Goal: Task Accomplishment & Management: Manage account settings

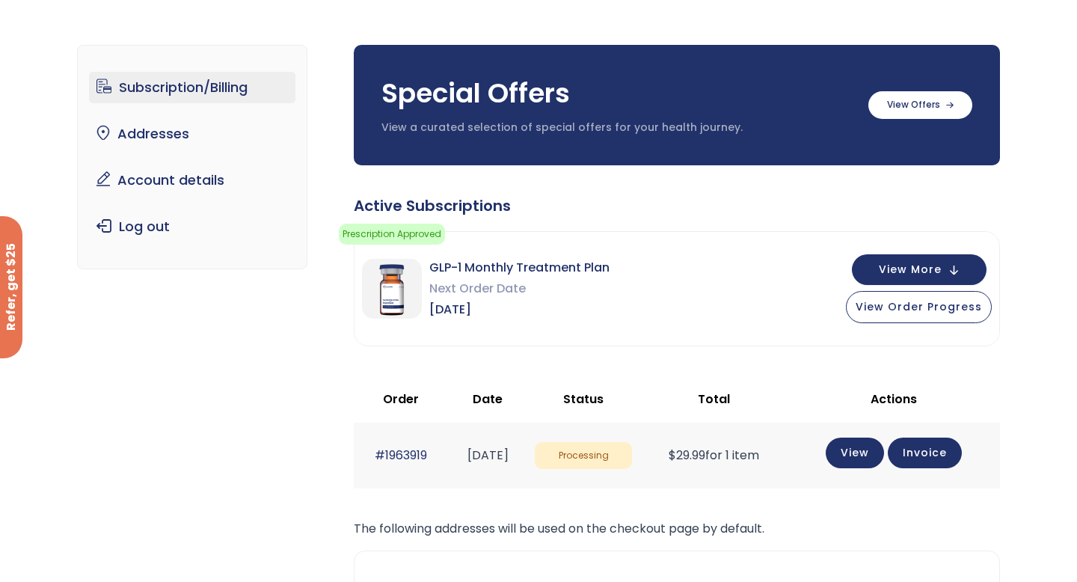
scroll to position [82, 0]
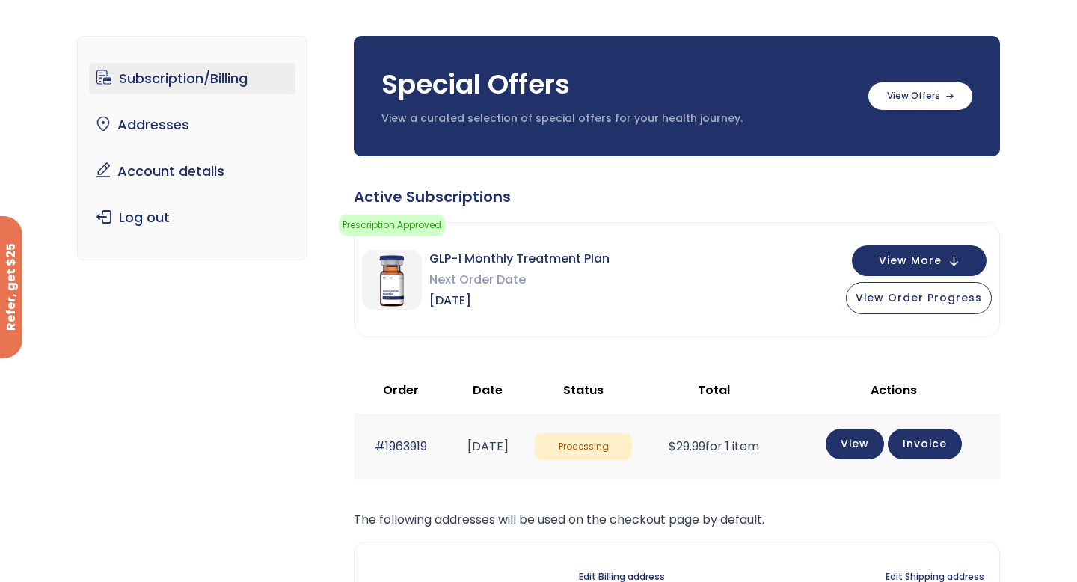
click at [859, 456] on link "View" at bounding box center [855, 444] width 58 height 31
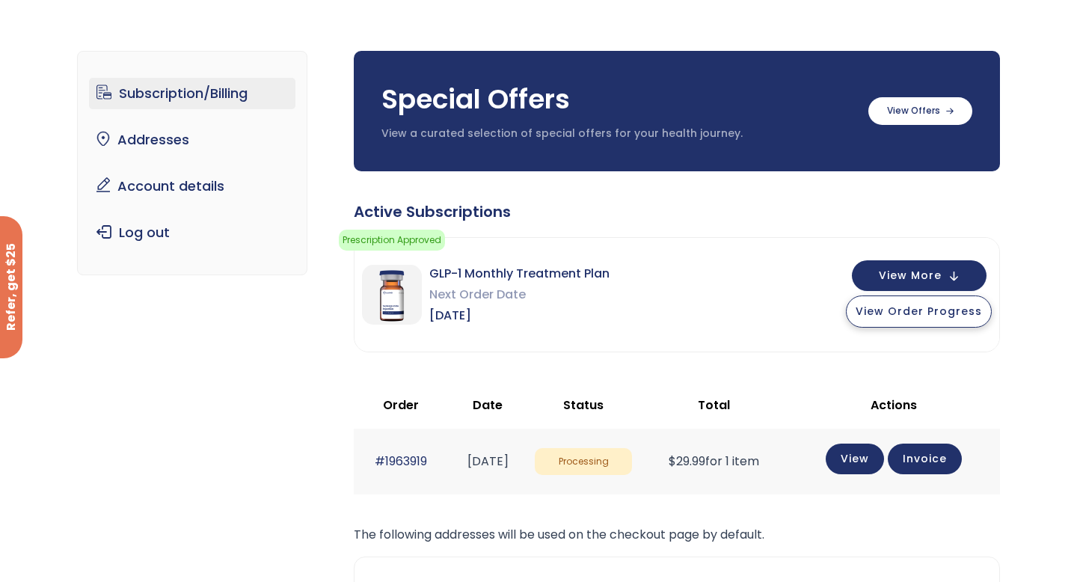
click at [888, 312] on span "View Order Progress" at bounding box center [919, 311] width 126 height 15
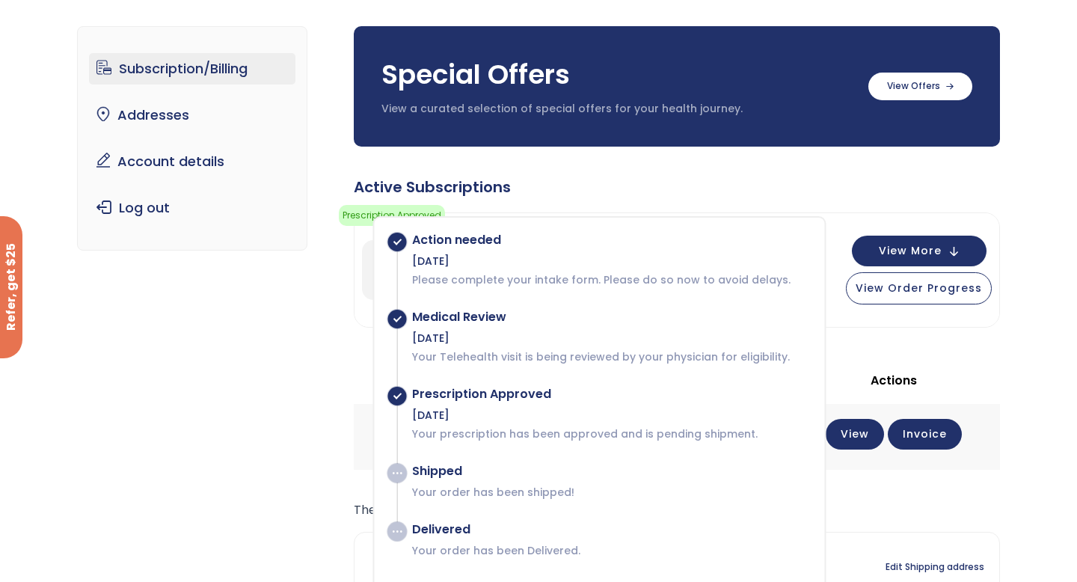
scroll to position [160, 0]
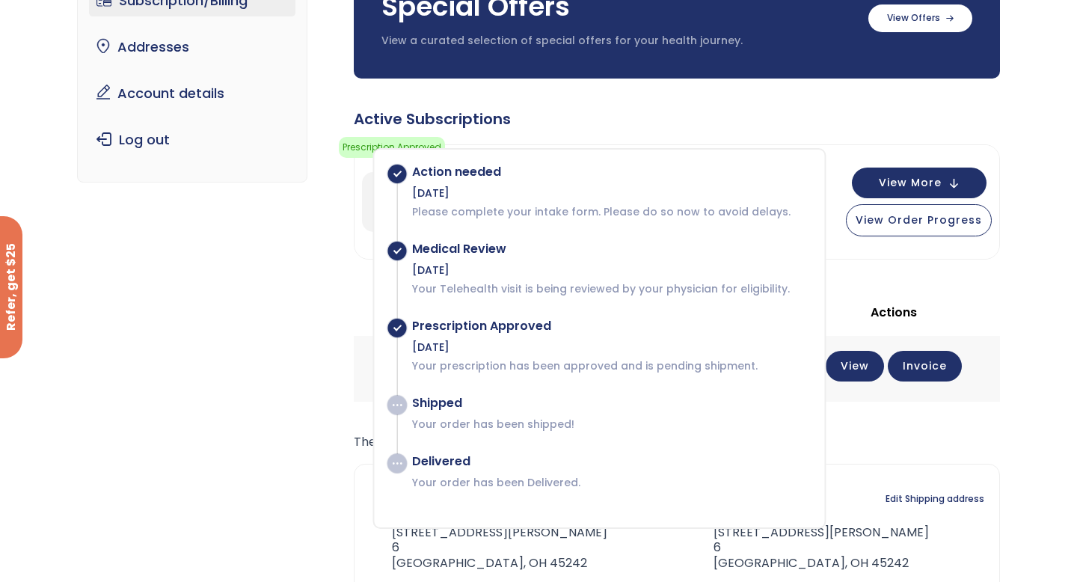
click at [765, 145] on div "GLP-1 Monthly Treatment Plan Next Order Date Nov 09, 2025 View More View Order …" at bounding box center [677, 202] width 645 height 114
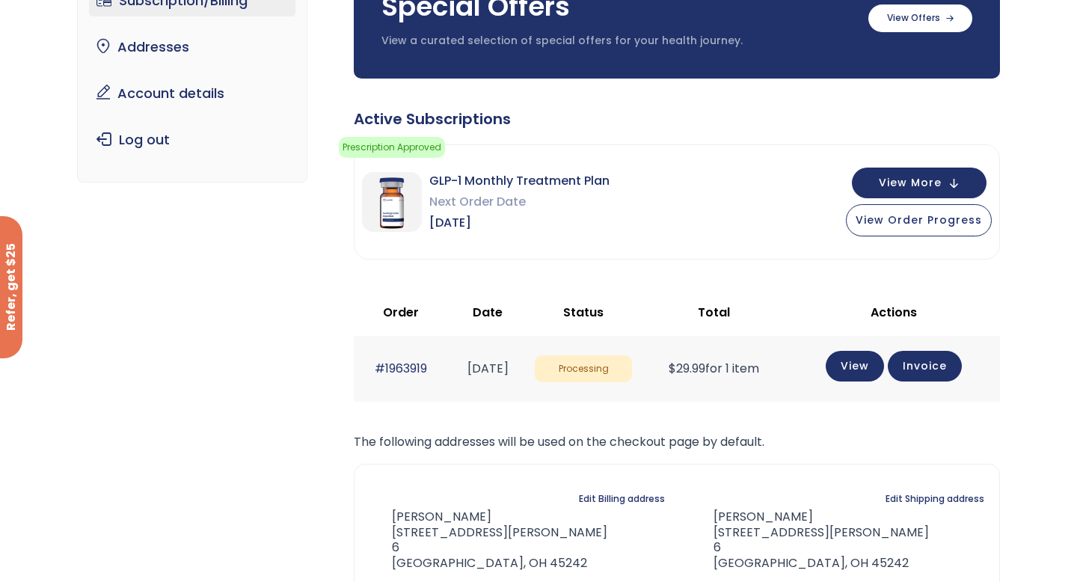
scroll to position [144, 0]
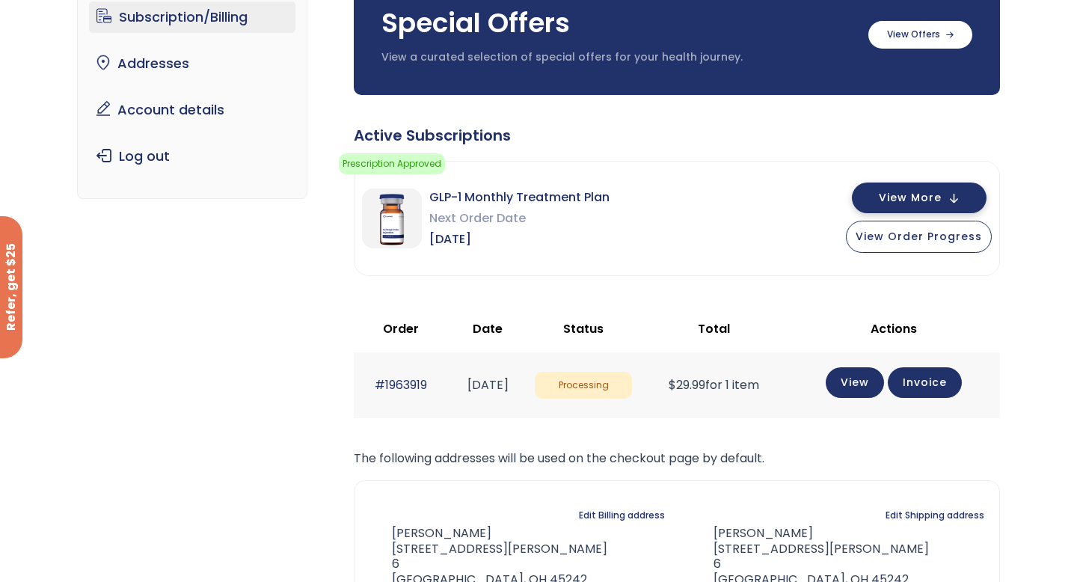
click at [885, 203] on span "View More" at bounding box center [910, 198] width 63 height 10
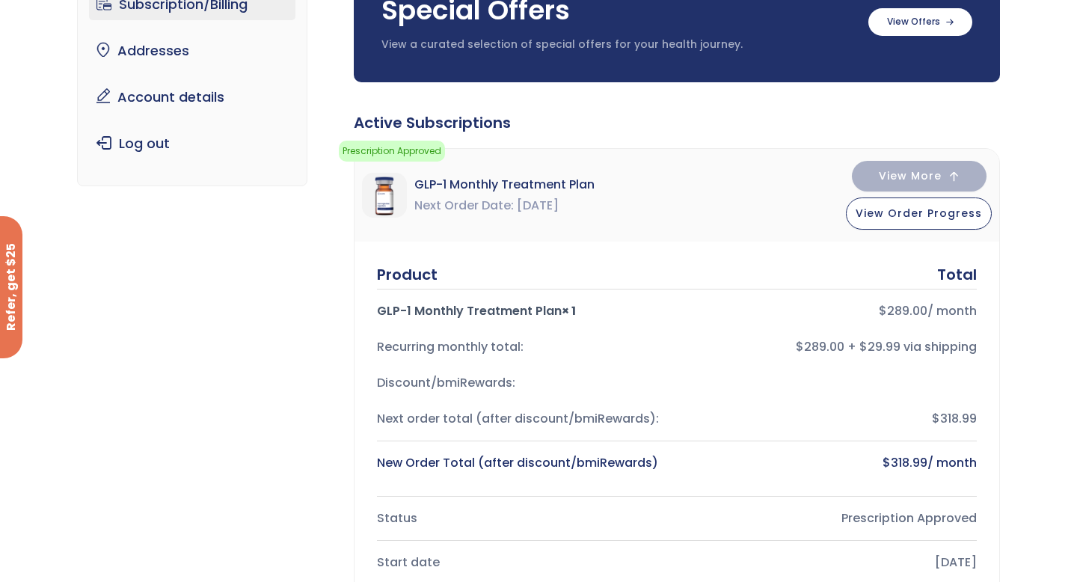
scroll to position [0, 0]
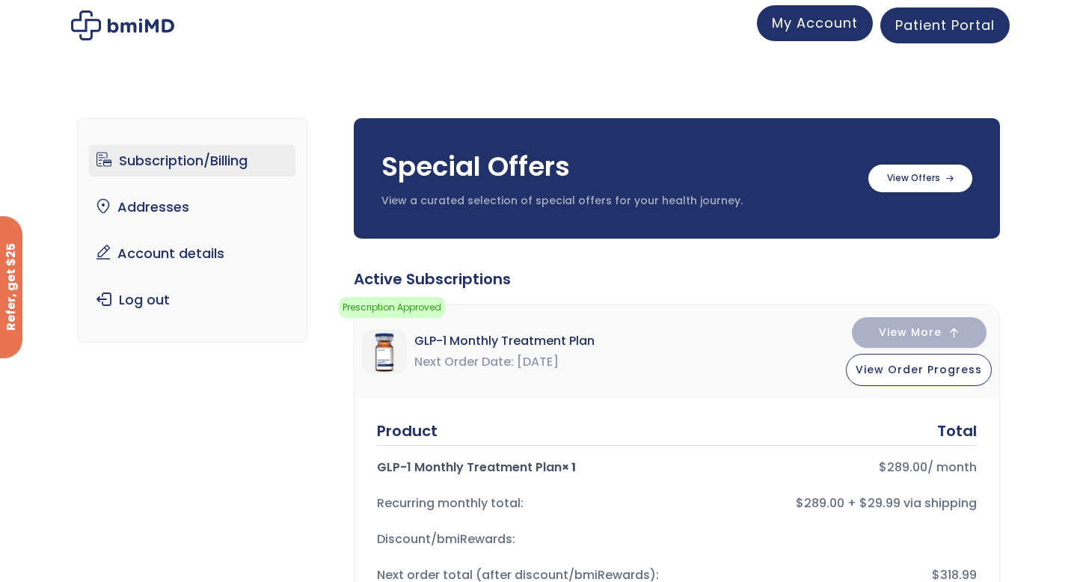
click at [806, 16] on span "My Account" at bounding box center [815, 22] width 86 height 19
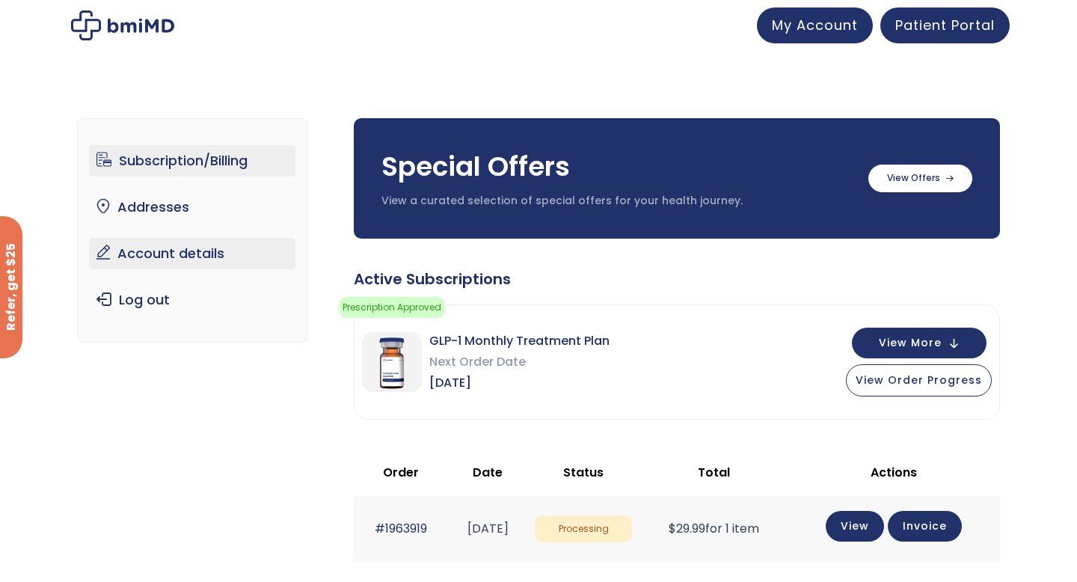
click at [148, 257] on link "Account details" at bounding box center [192, 253] width 207 height 31
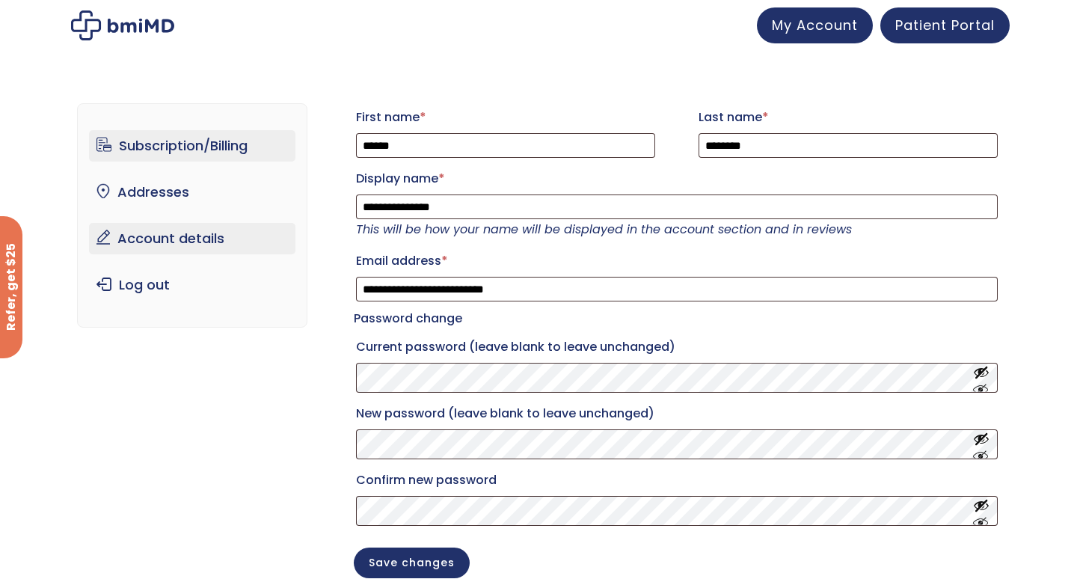
click at [215, 144] on link "Subscription/Billing" at bounding box center [192, 145] width 207 height 31
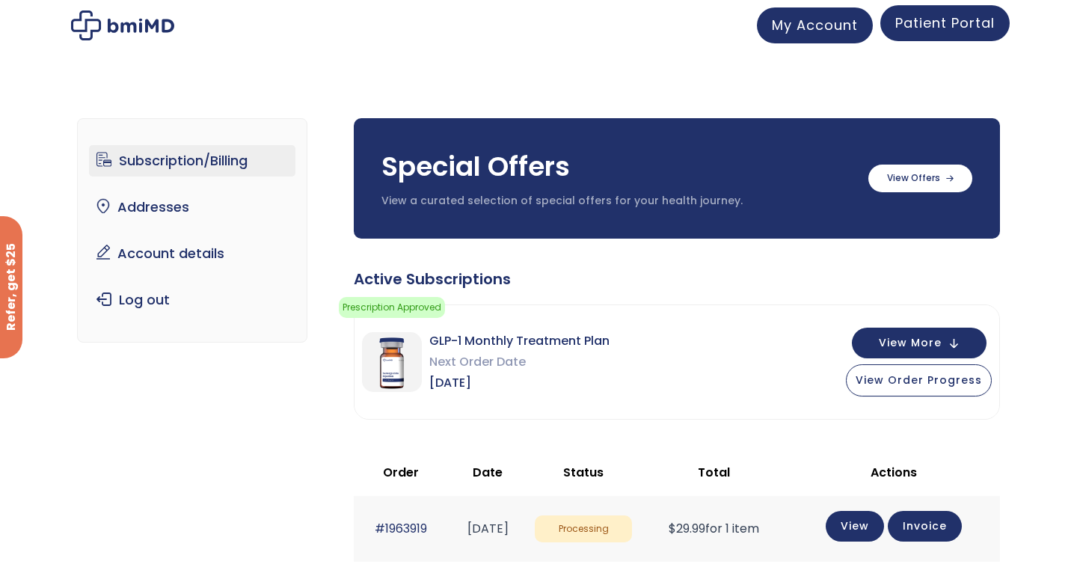
click at [932, 19] on span "Patient Portal" at bounding box center [944, 22] width 99 height 19
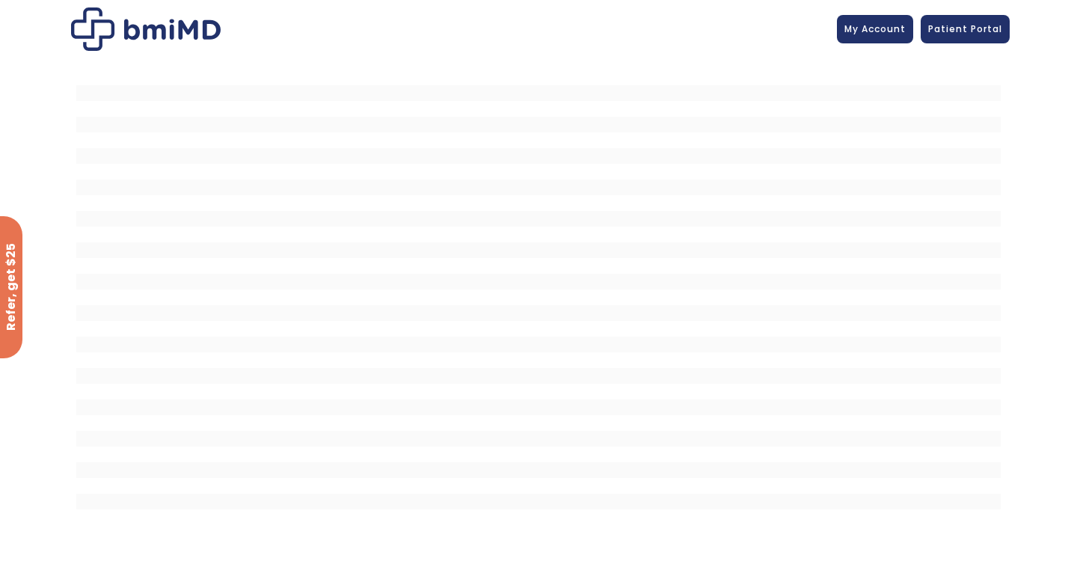
click at [166, 22] on img at bounding box center [146, 28] width 150 height 43
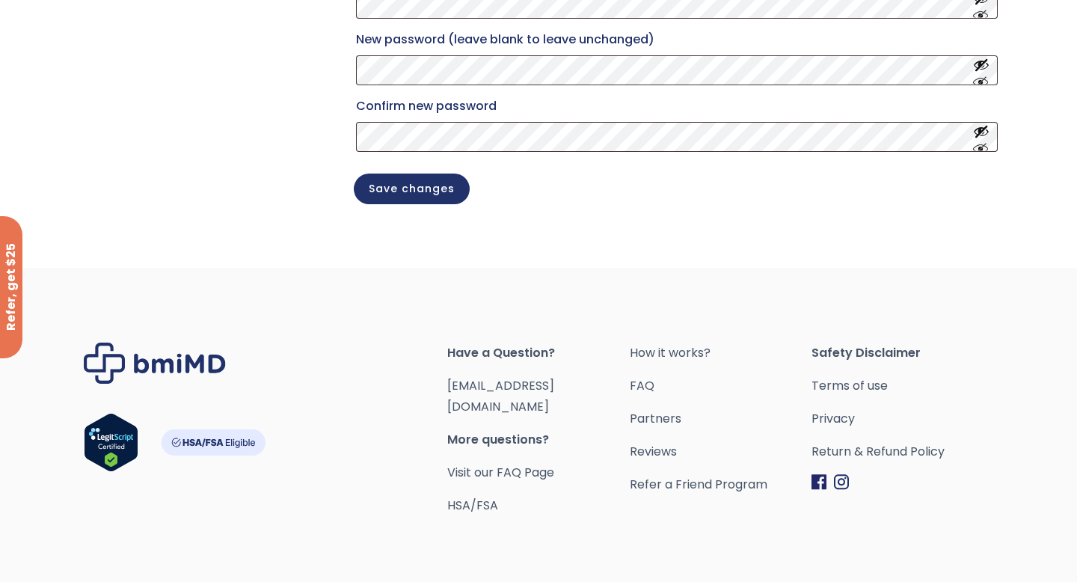
scroll to position [375, 0]
click at [523, 432] on span "More questions?" at bounding box center [538, 439] width 182 height 21
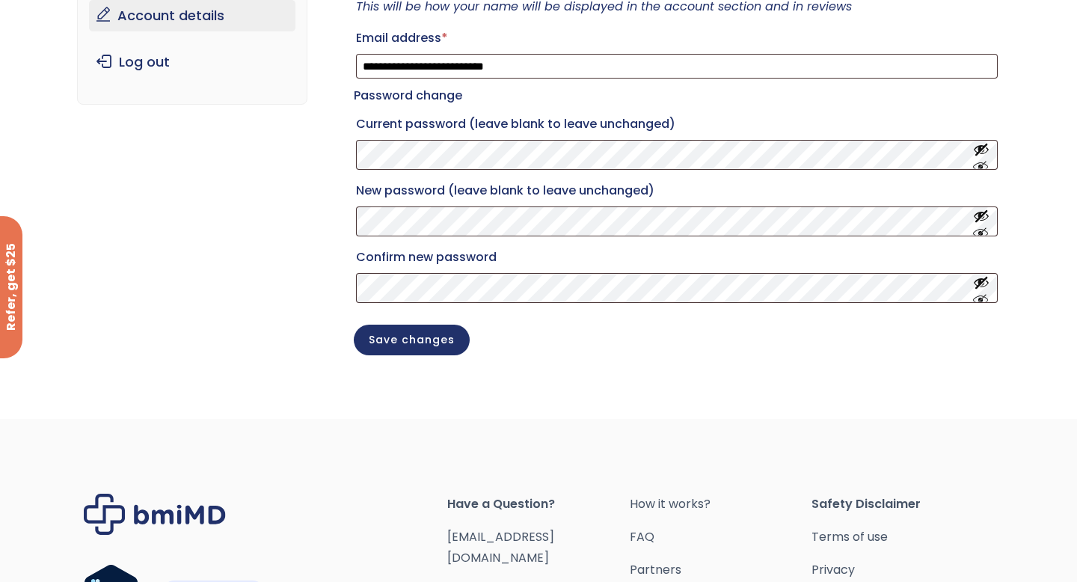
scroll to position [434, 0]
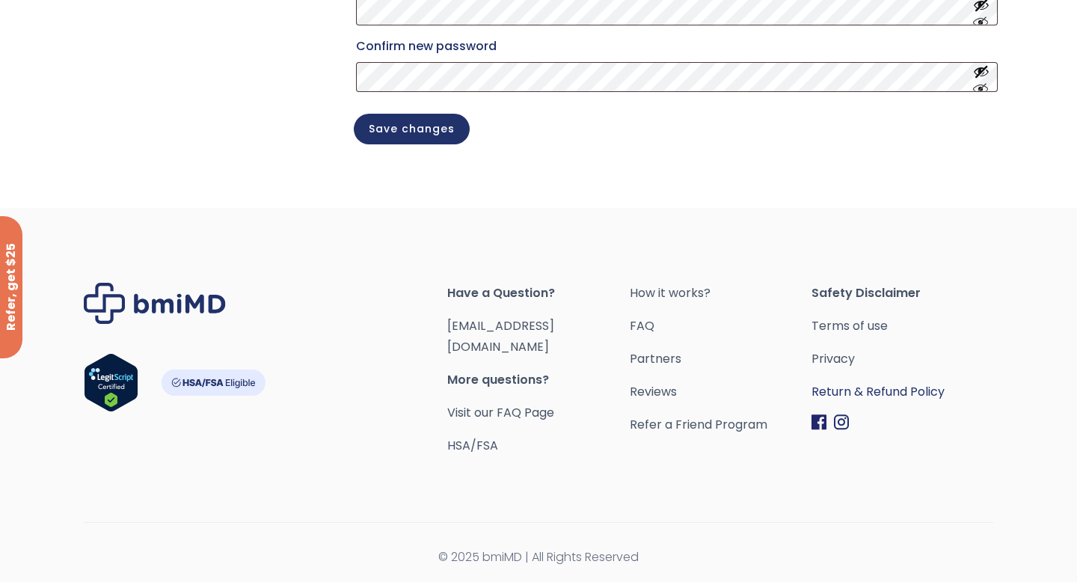
click at [847, 402] on link "Return & Refund Policy" at bounding box center [903, 392] width 182 height 21
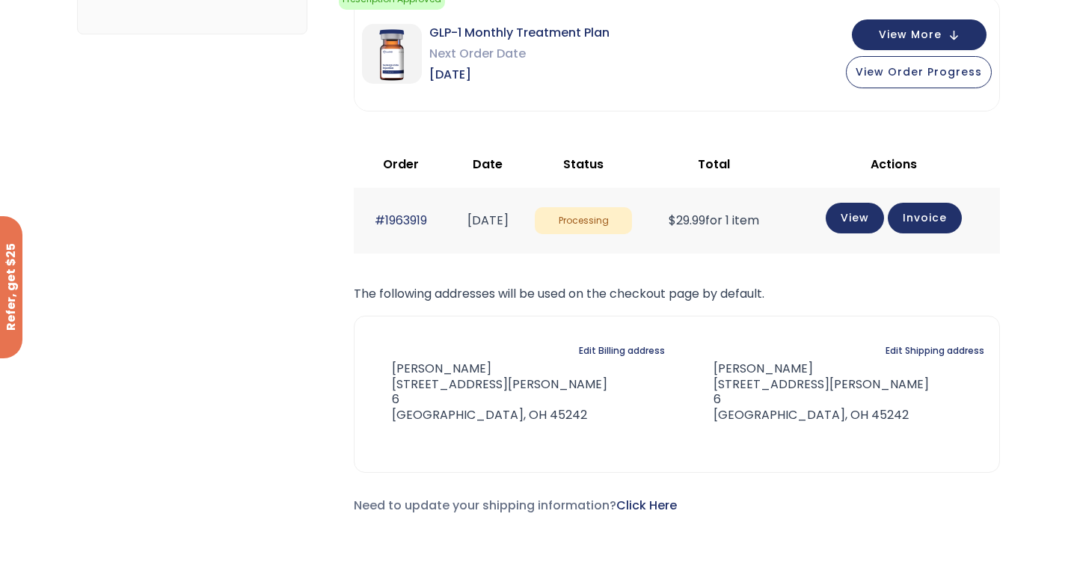
scroll to position [683, 0]
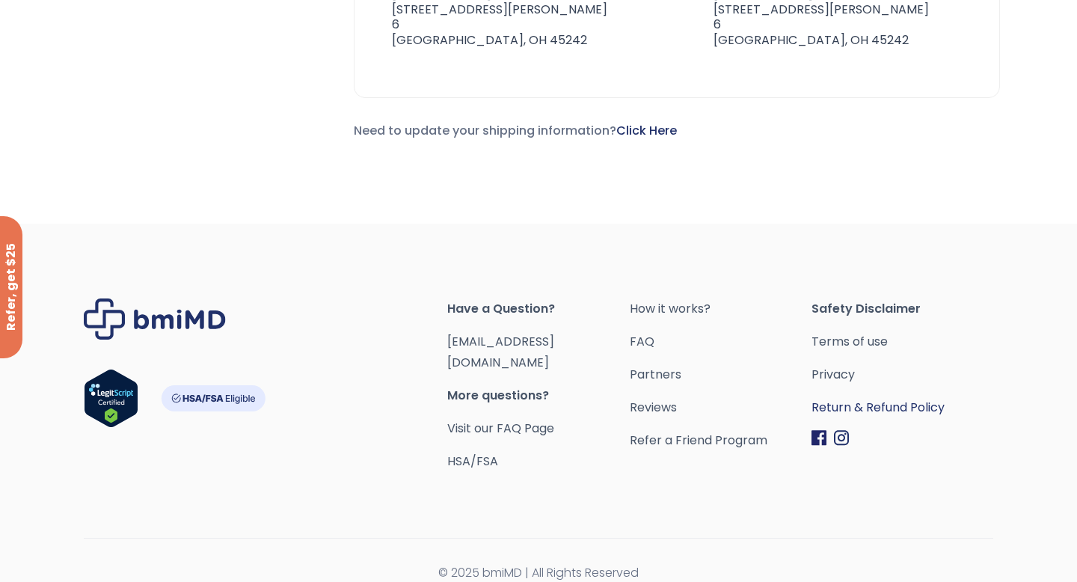
click at [872, 412] on link "Return & Refund Policy" at bounding box center [903, 407] width 182 height 21
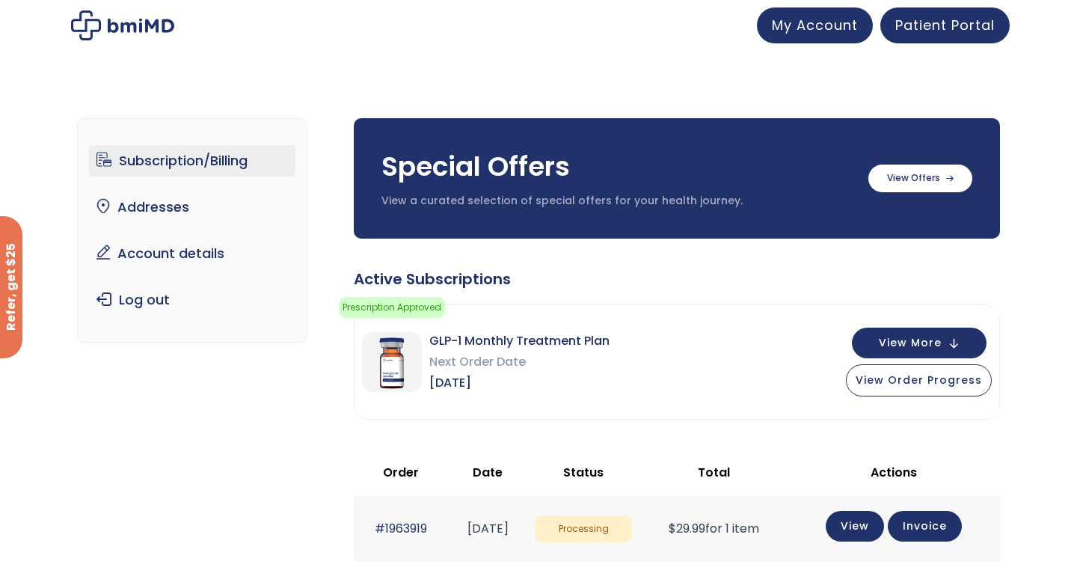
scroll to position [11, 0]
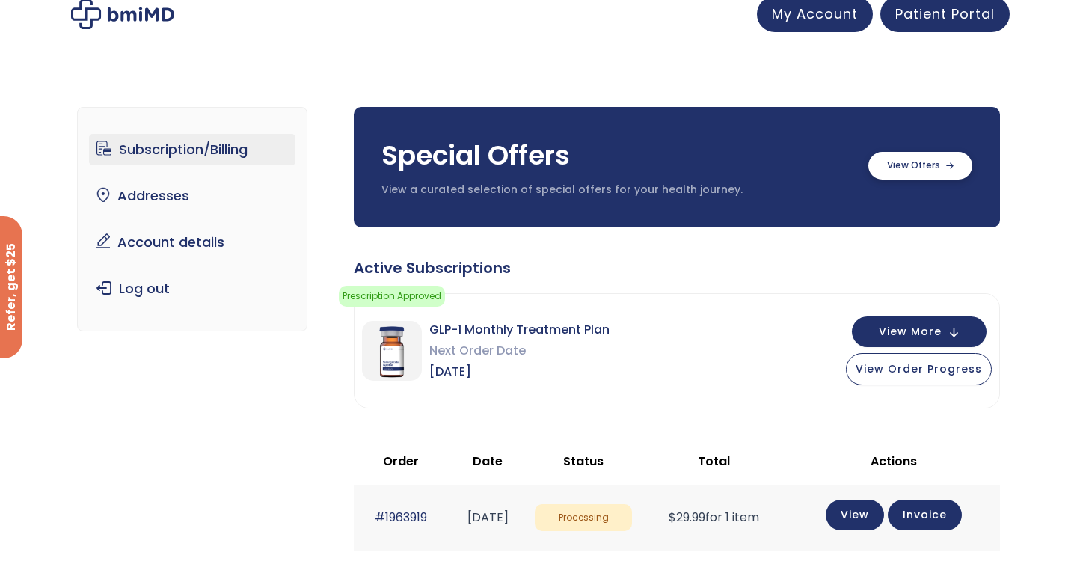
click at [923, 162] on label at bounding box center [921, 166] width 104 height 28
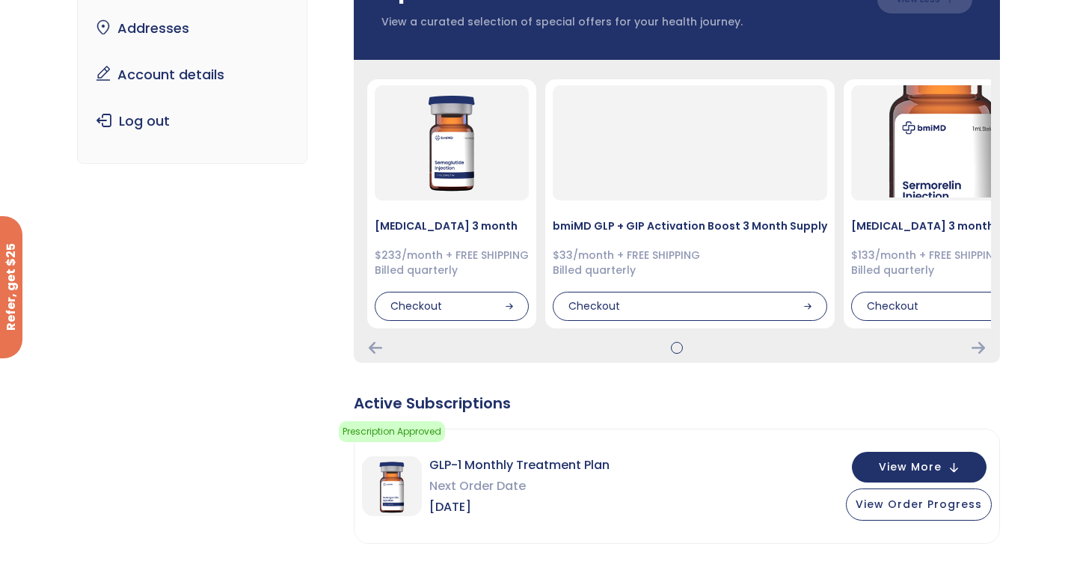
scroll to position [180, 0]
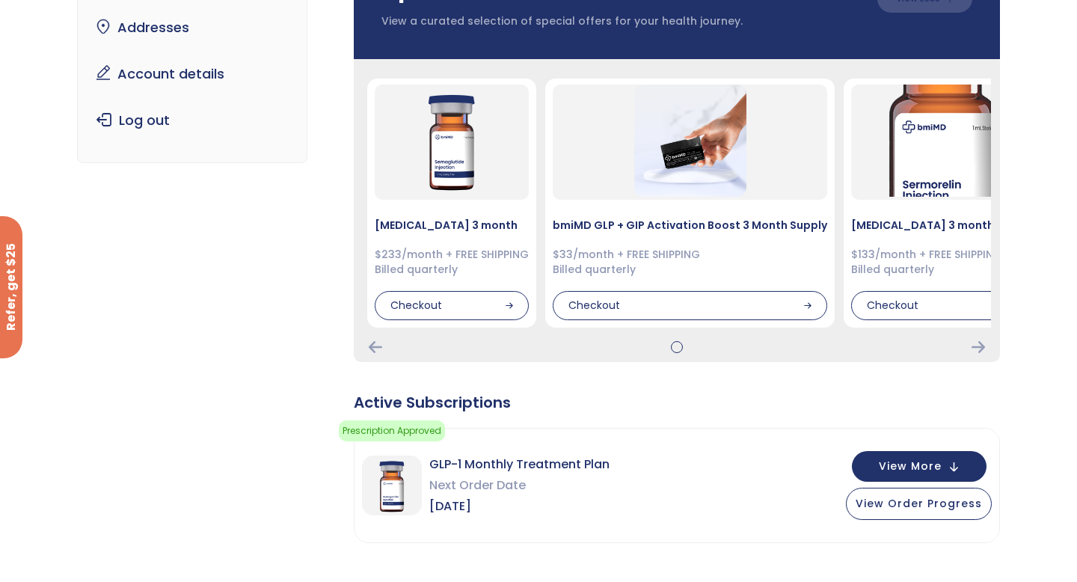
click at [971, 361] on div "Semaglutide 3 month $233/month + FREE SHIPPING Billed quarterly Checkout $33/mo…" at bounding box center [677, 210] width 646 height 303
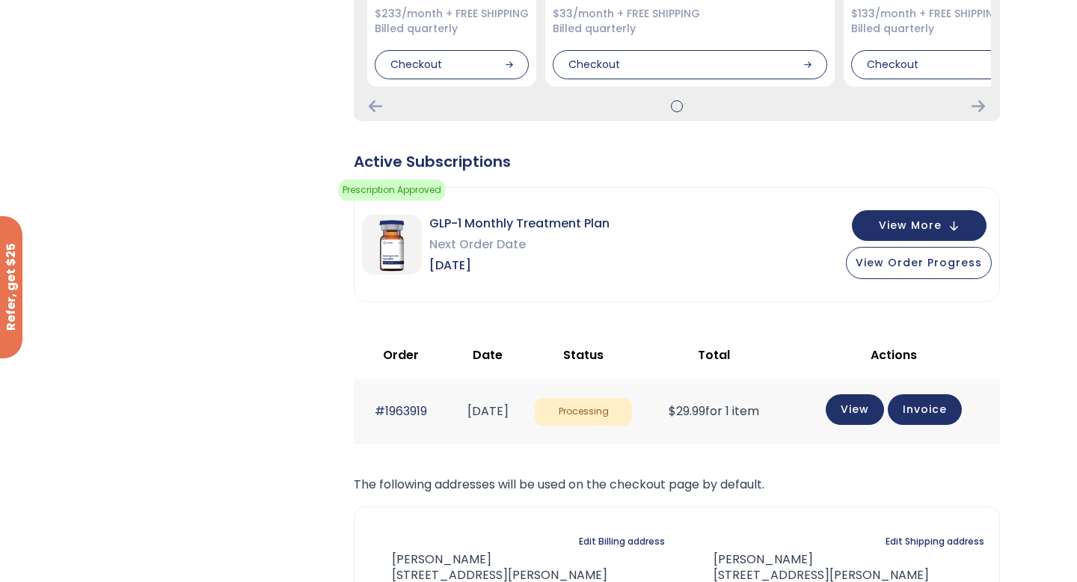
scroll to position [428, 0]
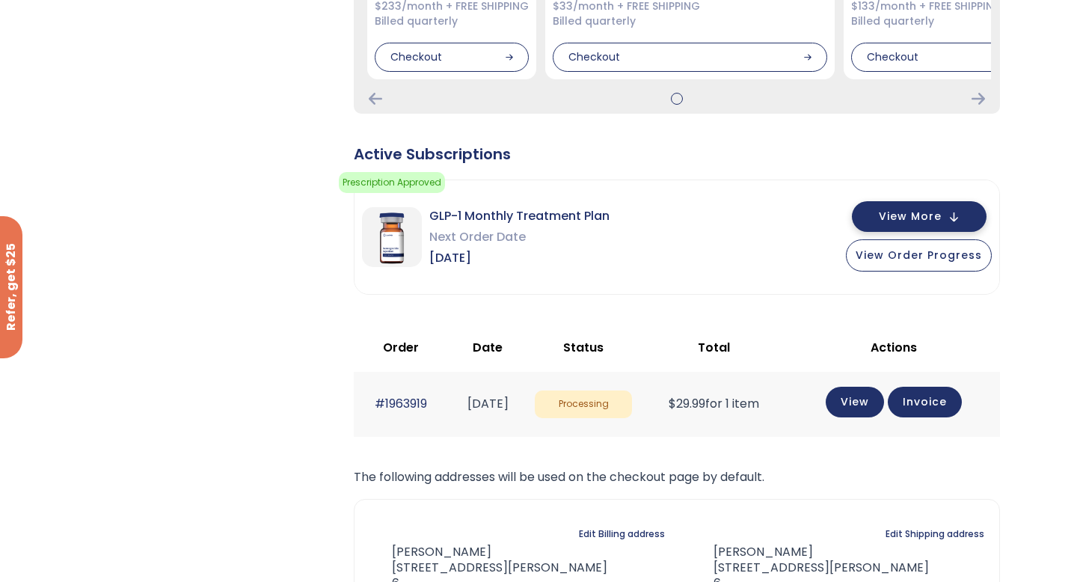
click at [908, 201] on button "View More" at bounding box center [919, 216] width 135 height 31
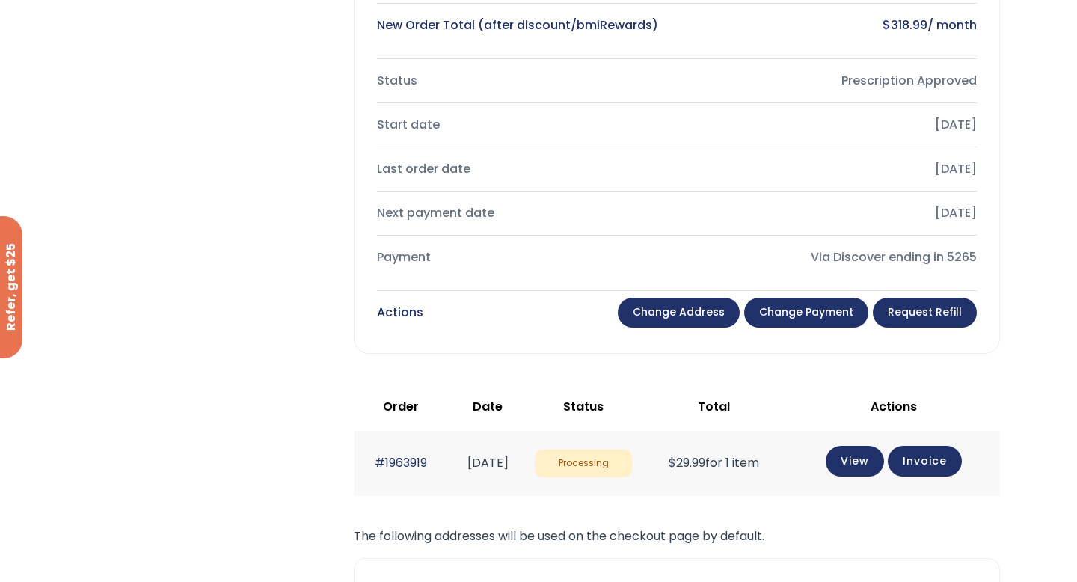
scroll to position [898, 0]
click at [809, 313] on link "Change payment" at bounding box center [806, 312] width 124 height 30
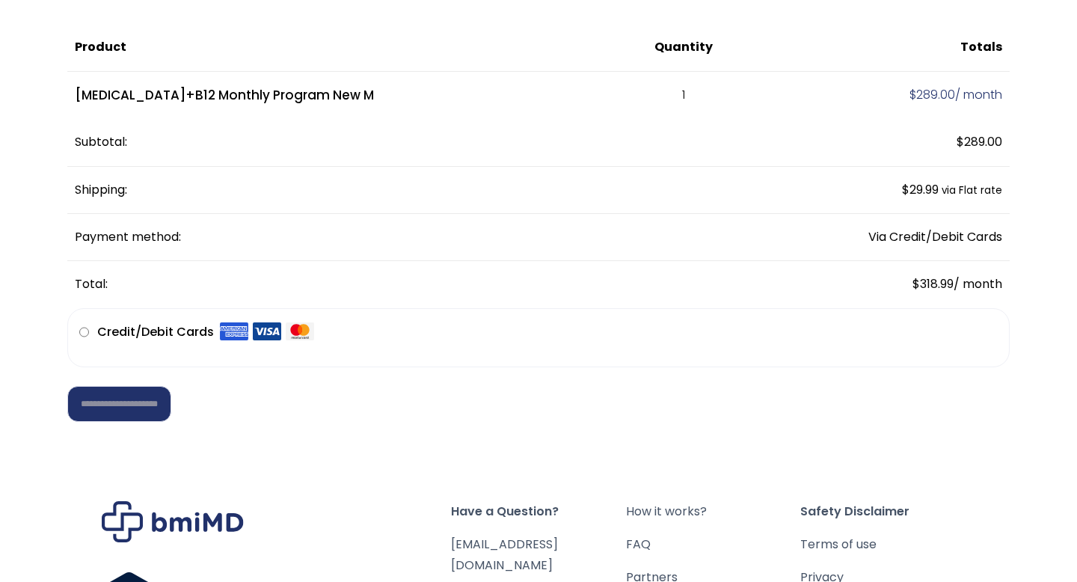
scroll to position [162, 0]
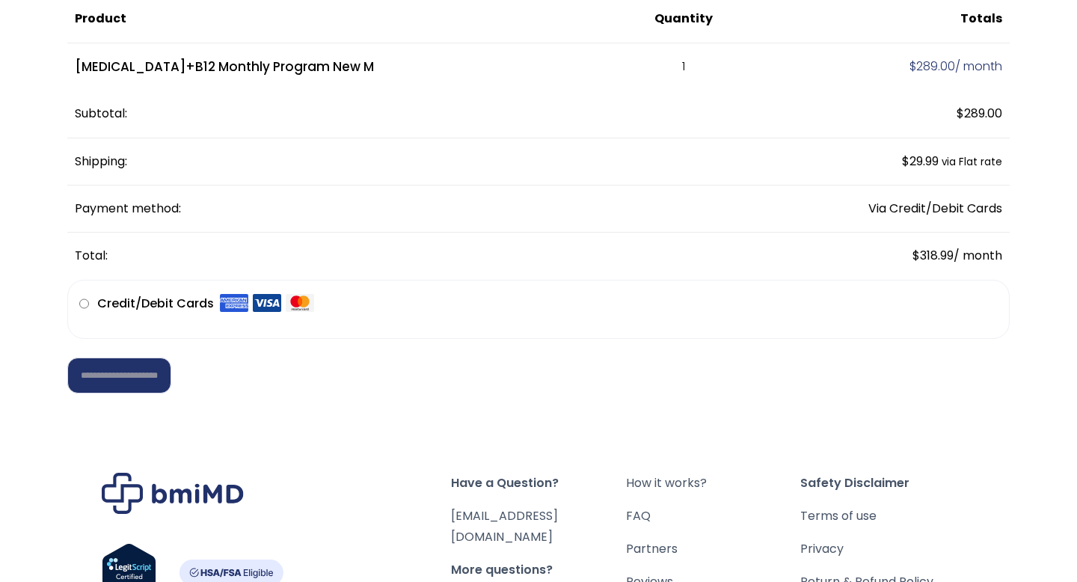
click at [976, 257] on td "$ 318.99 / month" at bounding box center [879, 256] width 262 height 46
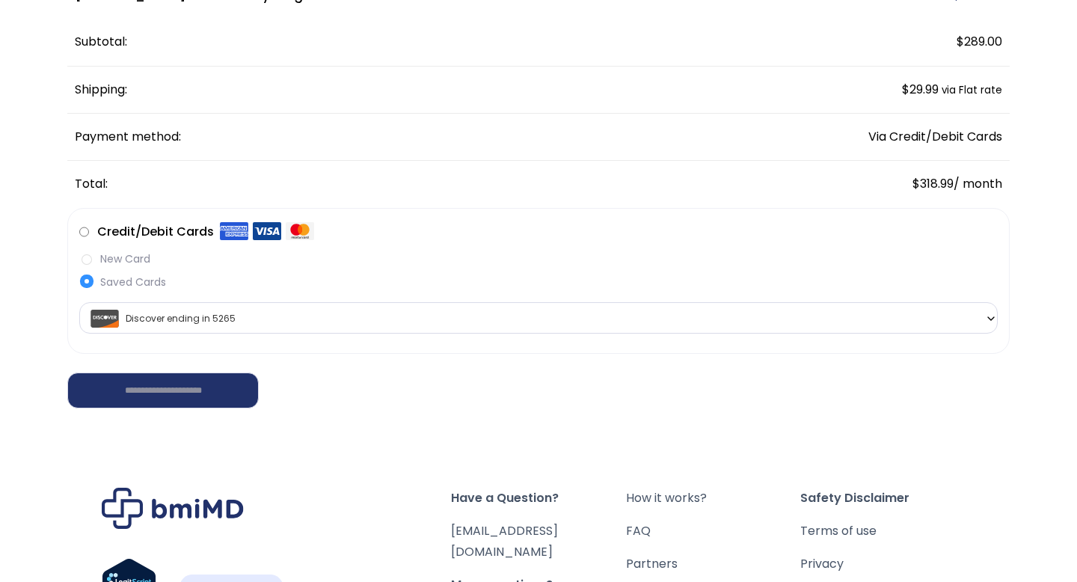
scroll to position [0, 0]
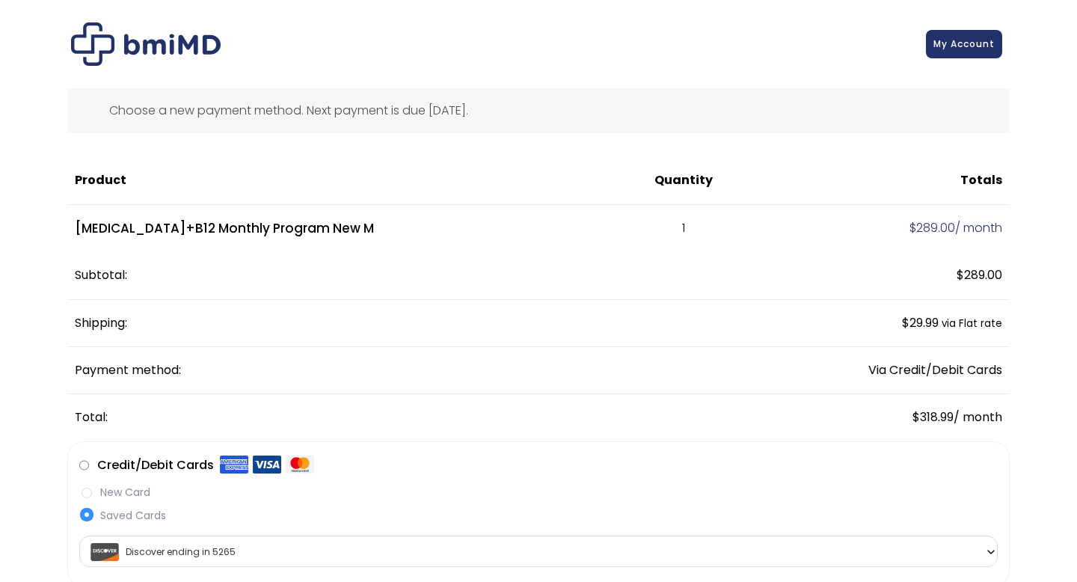
click at [271, 228] on td "Semaglutide+B12 Monthly Program New M" at bounding box center [343, 229] width 552 height 48
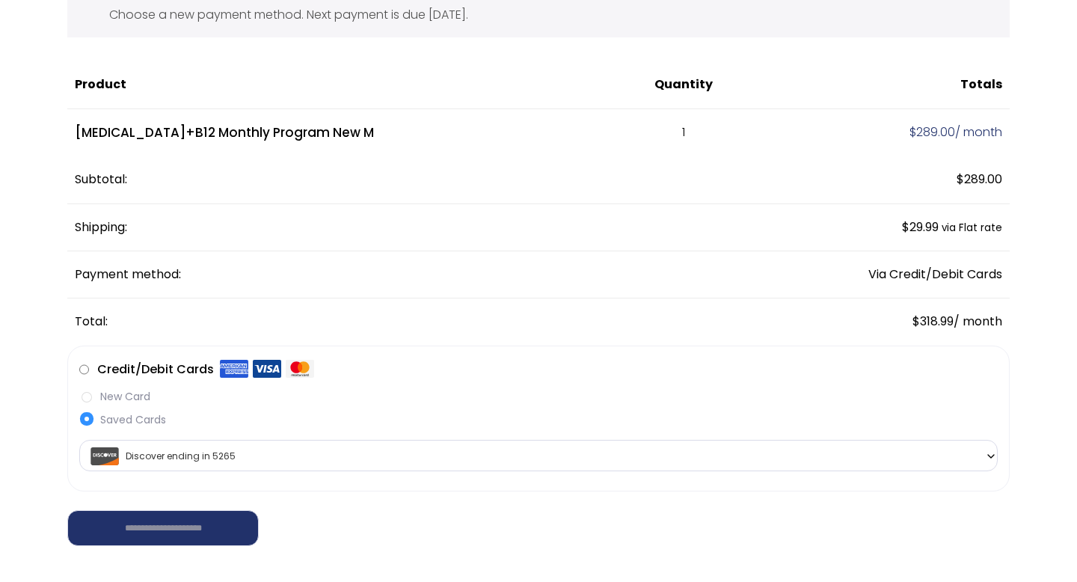
scroll to position [46, 0]
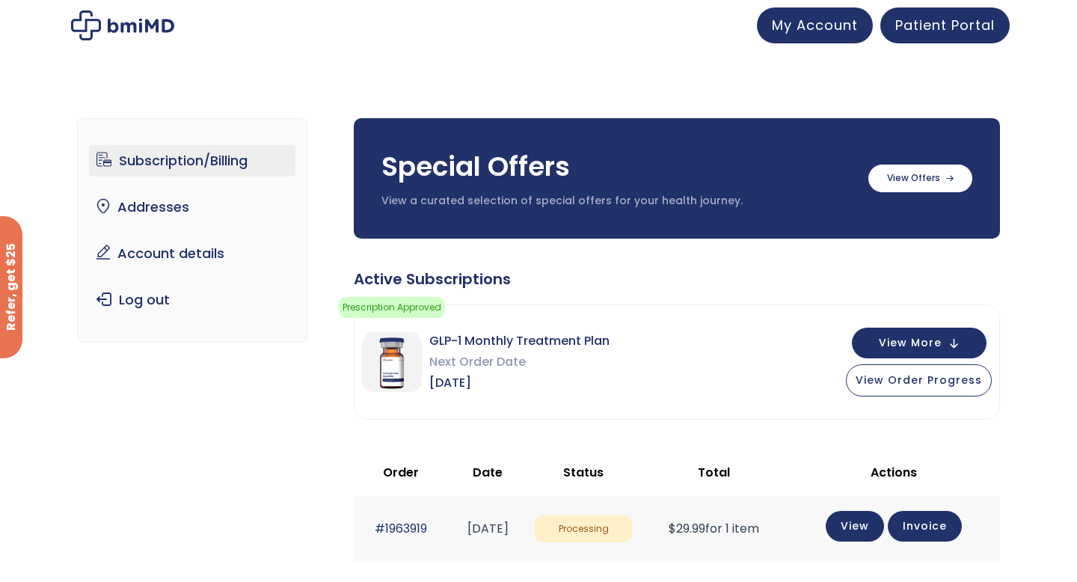
scroll to position [8, 0]
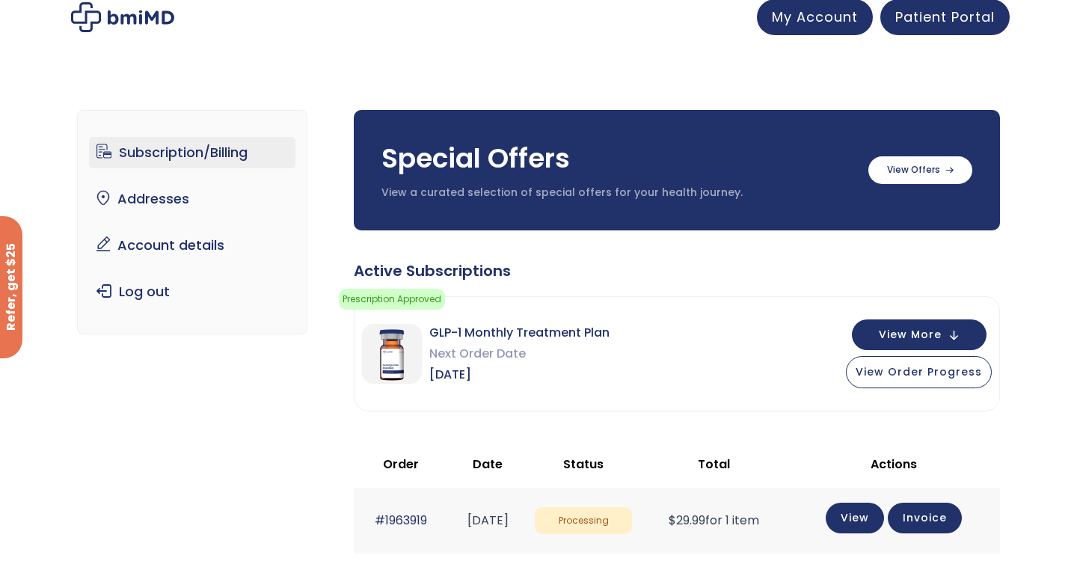
click at [414, 268] on div "Active Subscriptions" at bounding box center [677, 270] width 646 height 21
click at [557, 338] on span "GLP-1 Monthly Treatment Plan" at bounding box center [519, 332] width 180 height 21
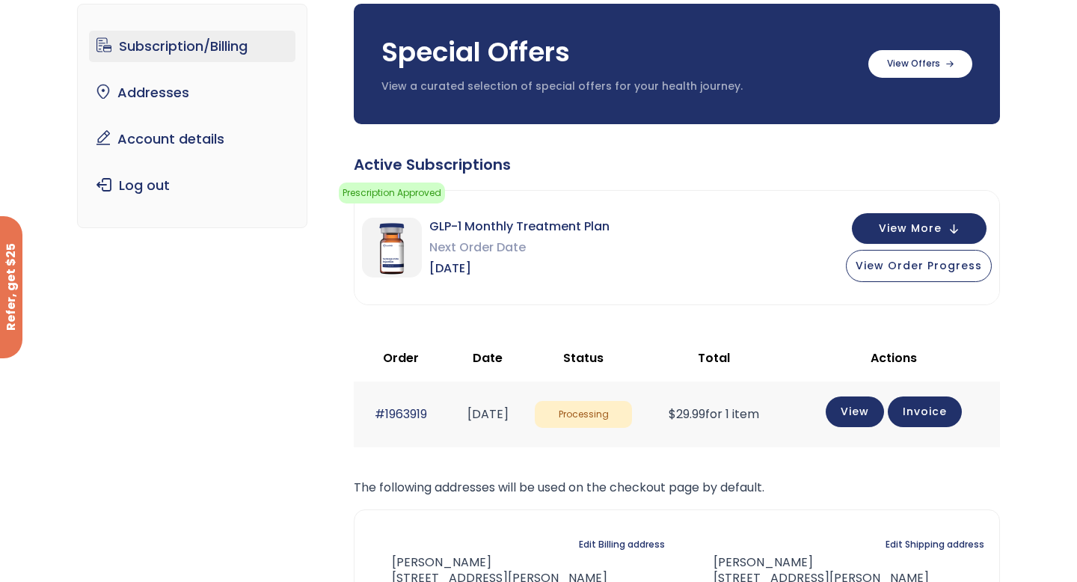
scroll to position [0, 0]
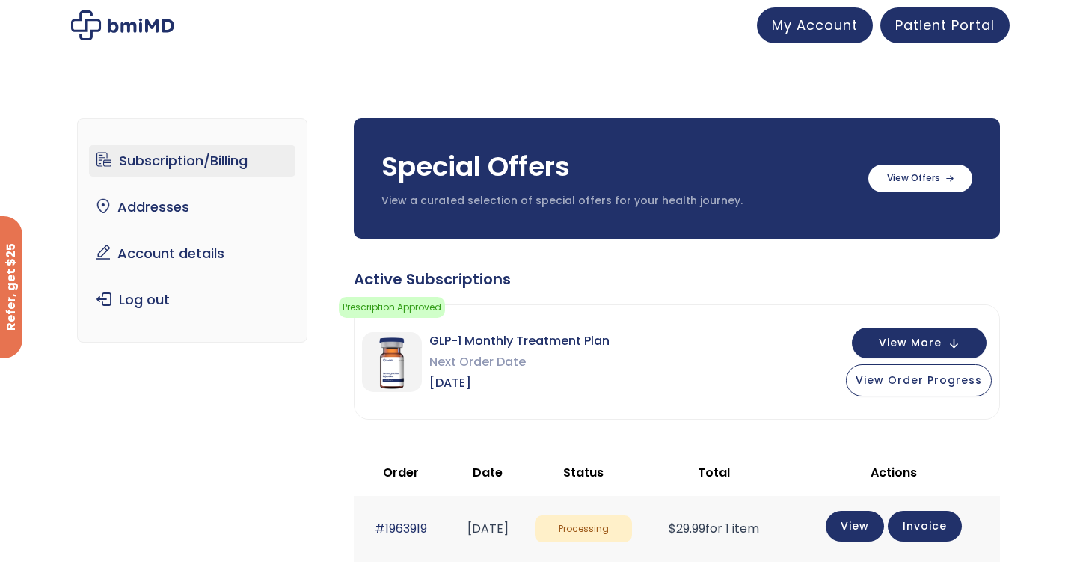
click at [486, 99] on div "Subscription/Billing bmiRewards Addresses Account details Submit a Review Log o…" at bounding box center [539, 476] width 924 height 777
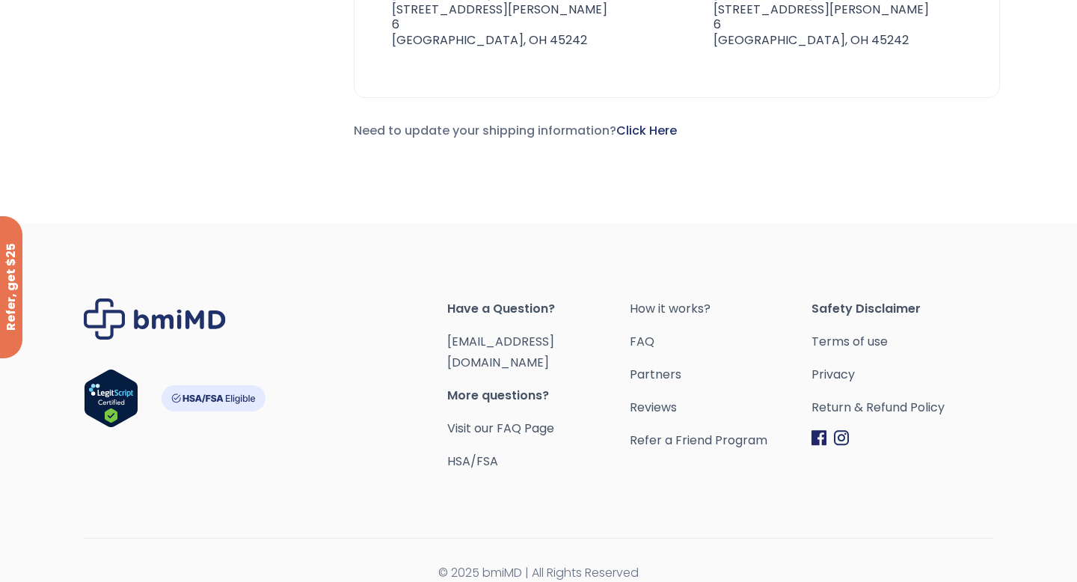
scroll to position [681, 0]
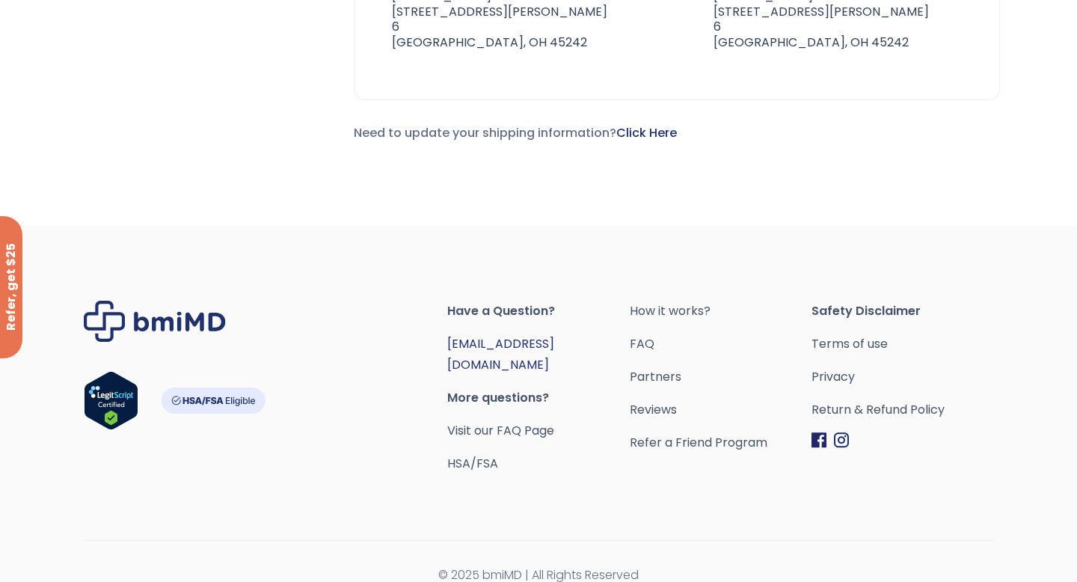
click at [506, 341] on link "[EMAIL_ADDRESS][DOMAIN_NAME]" at bounding box center [500, 354] width 107 height 38
click at [500, 311] on span "Have a Question?" at bounding box center [538, 311] width 182 height 21
click at [539, 304] on span "Have a Question?" at bounding box center [538, 311] width 182 height 21
click at [522, 388] on span "More questions?" at bounding box center [538, 398] width 182 height 21
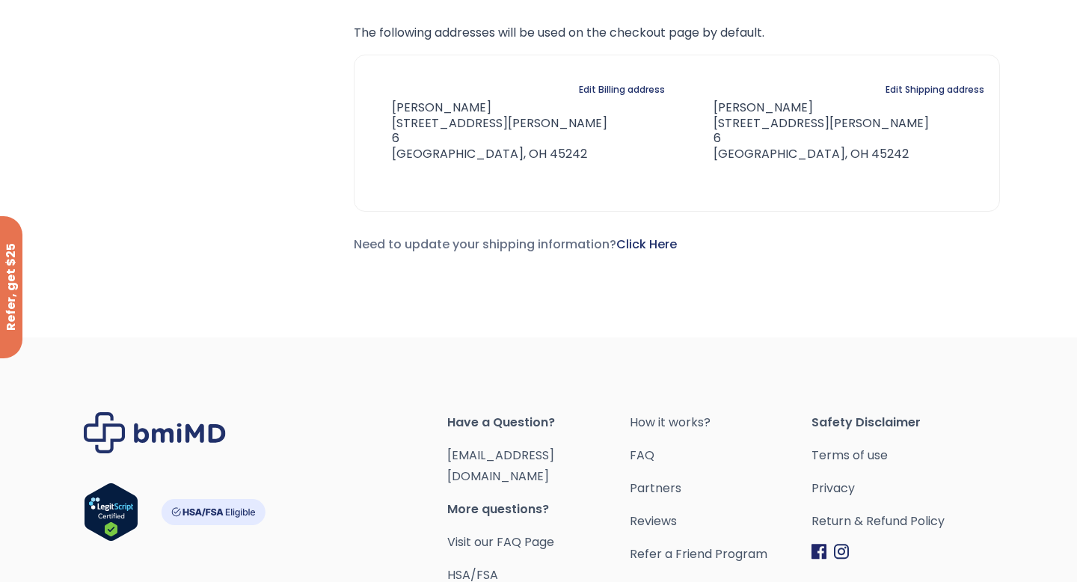
scroll to position [683, 0]
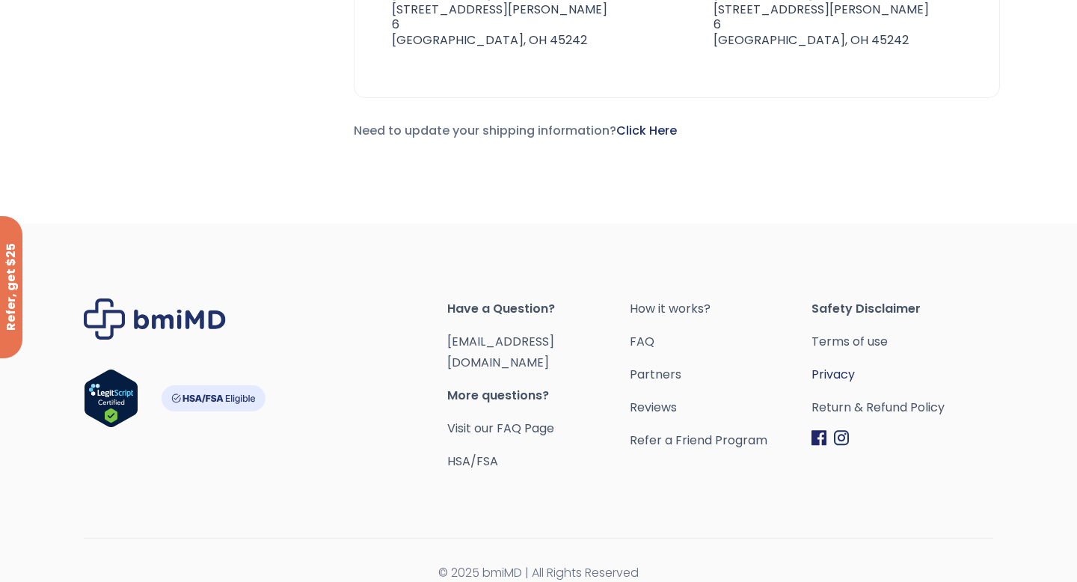
click at [842, 370] on link "Privacy" at bounding box center [903, 374] width 182 height 21
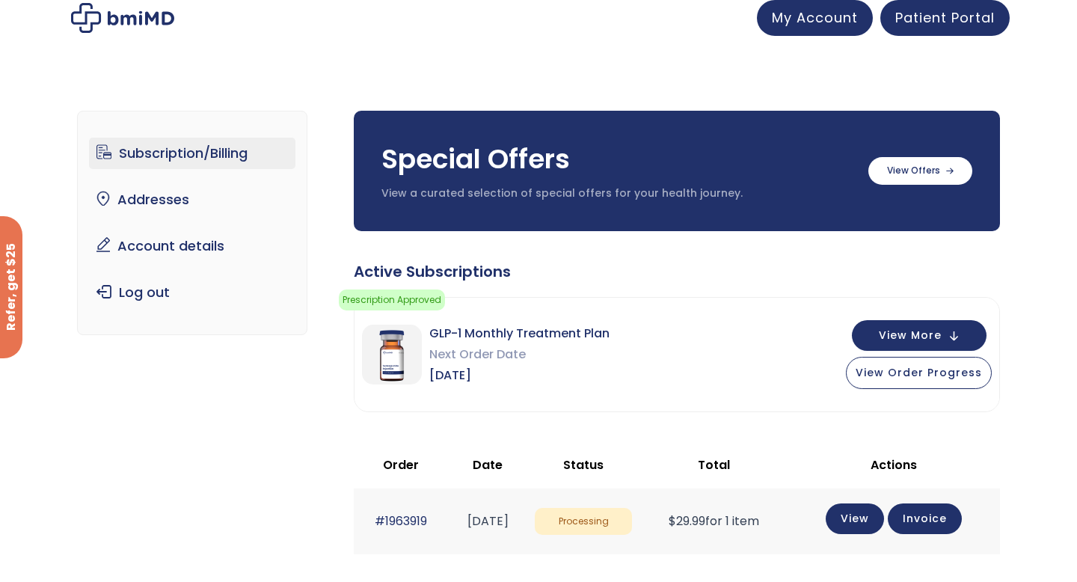
click at [515, 267] on div "Your prescription has been approved and is pending shipment." at bounding box center [550, 300] width 194 height 78
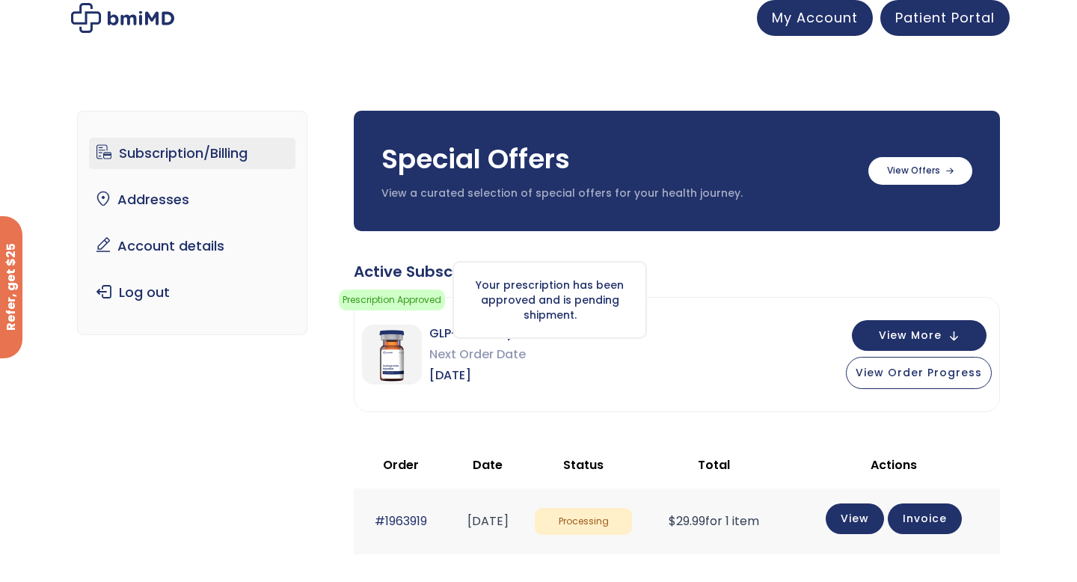
scroll to position [1, 0]
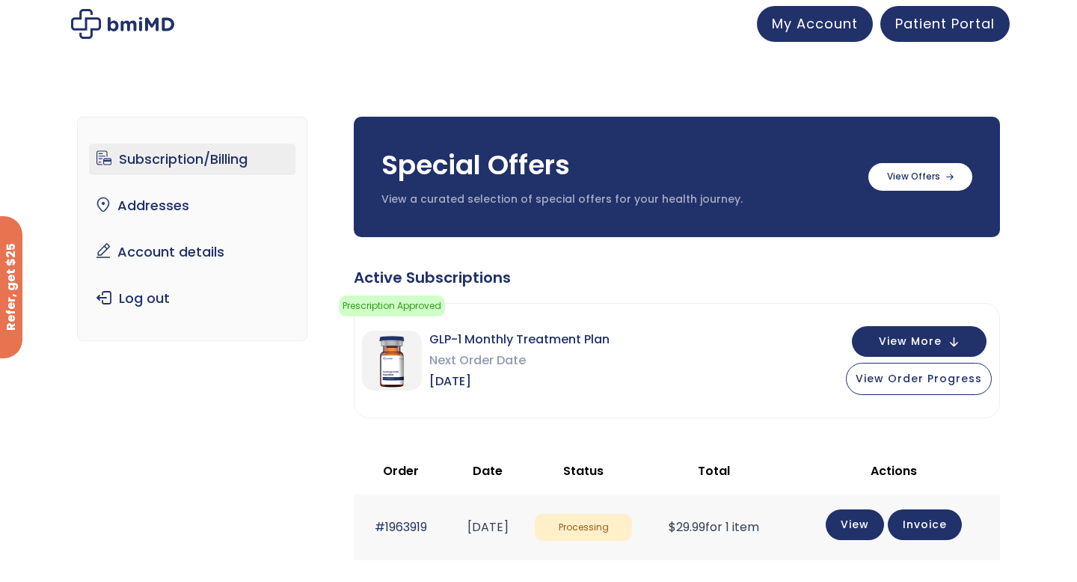
click at [515, 263] on div "Special Offers View a curated selection of special offers for your health journ…" at bounding box center [677, 470] width 646 height 706
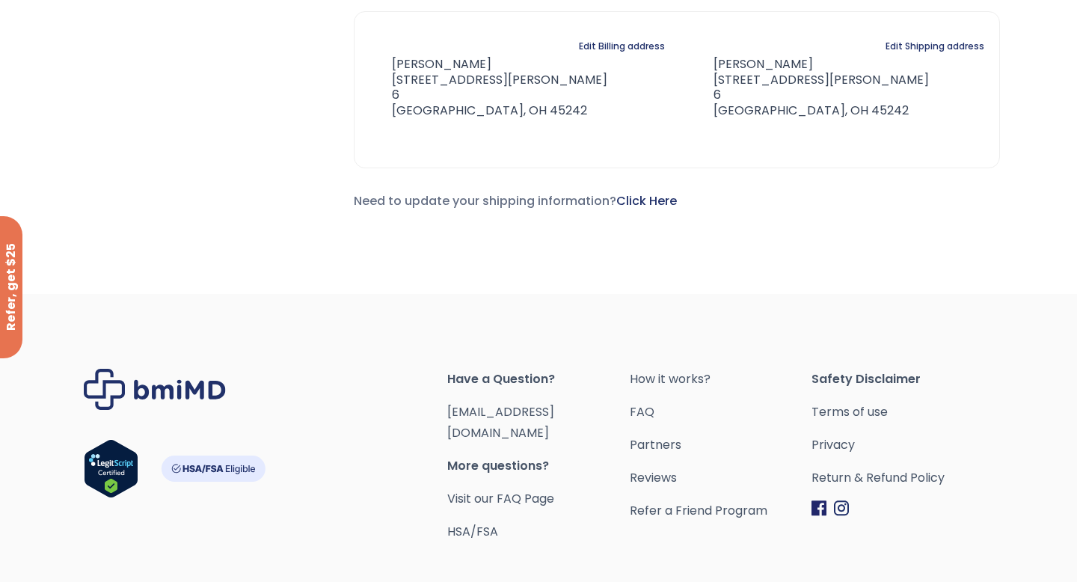
scroll to position [628, 0]
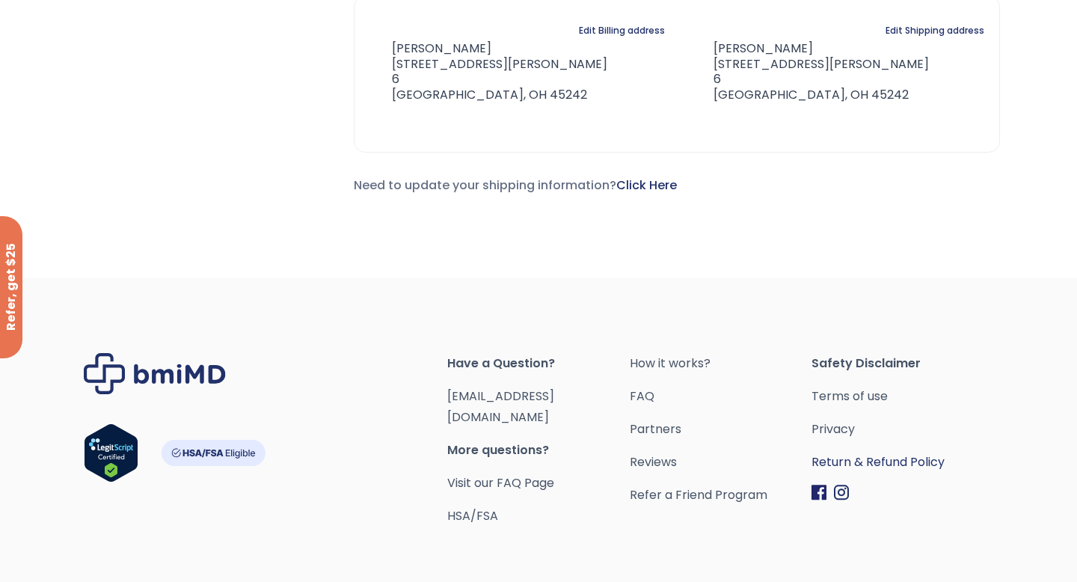
click at [840, 468] on link "Return & Refund Policy" at bounding box center [903, 462] width 182 height 21
